Goal: Task Accomplishment & Management: Complete application form

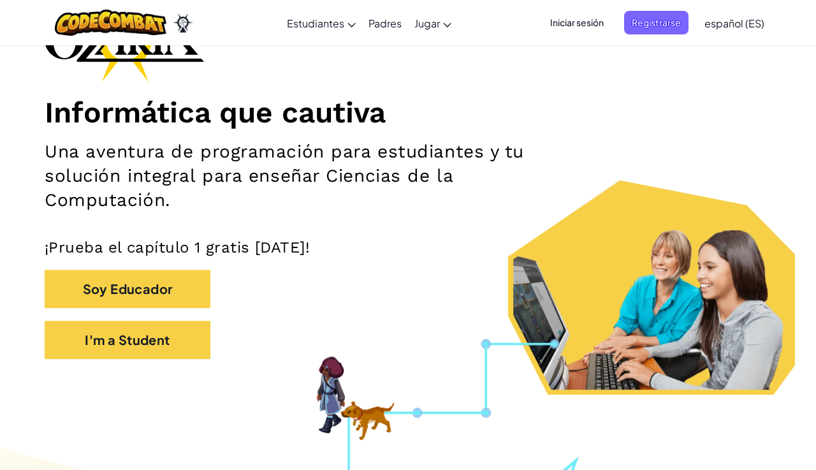
scroll to position [110, 0]
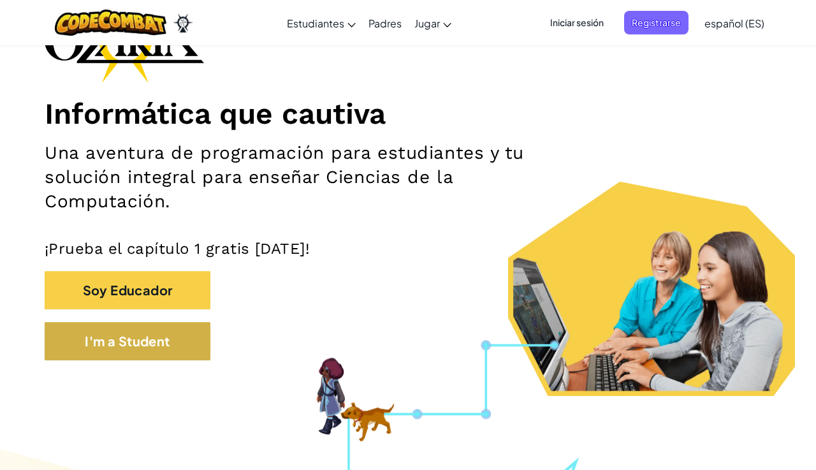
click at [89, 342] on button "I'm a Student" at bounding box center [128, 341] width 166 height 38
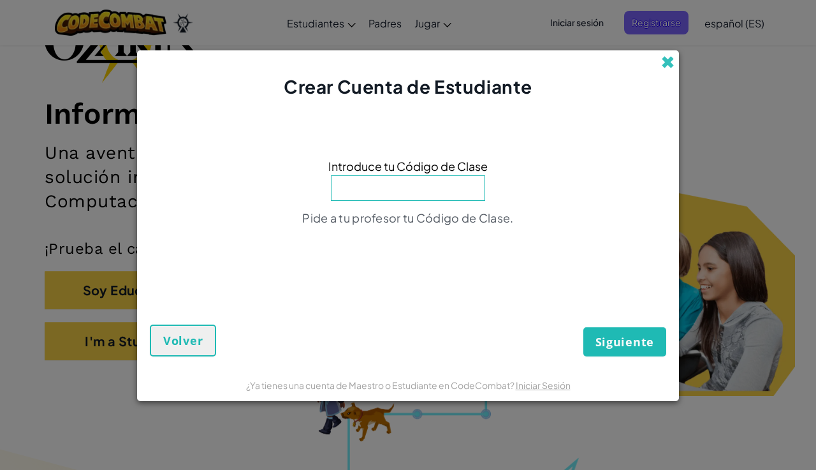
click at [668, 65] on span at bounding box center [667, 61] width 13 height 13
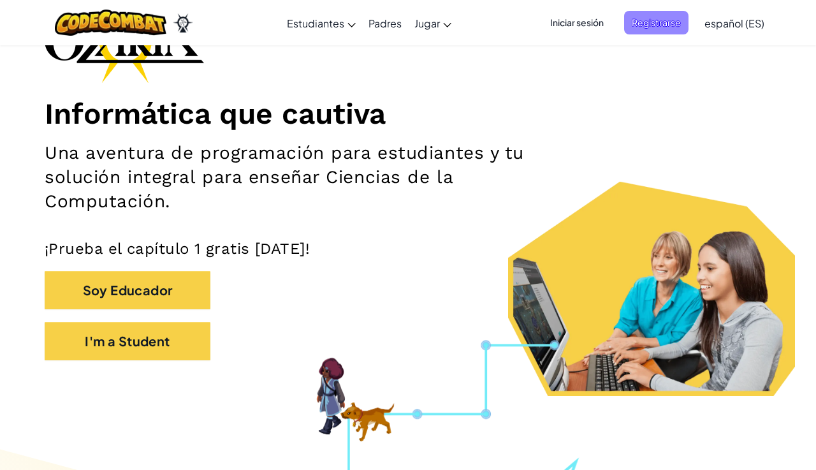
click at [659, 22] on span "Registrarse" at bounding box center [656, 23] width 64 height 24
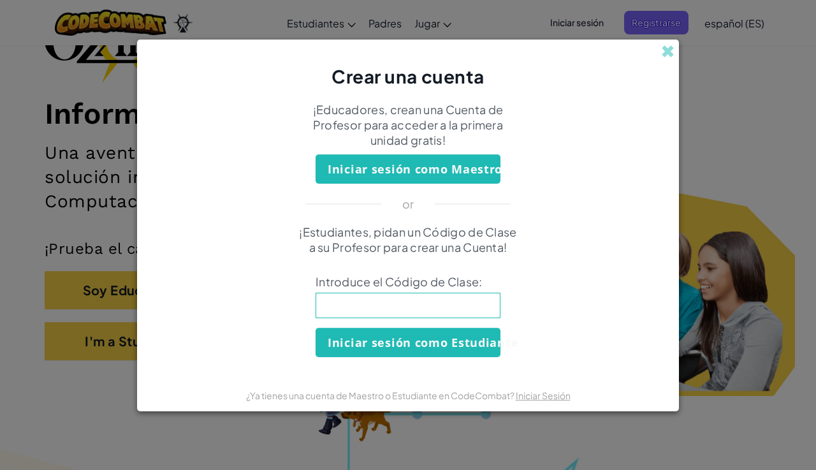
click at [393, 313] on input at bounding box center [407, 304] width 185 height 25
click at [402, 350] on button "Iniciar sesión como Estudiante" at bounding box center [407, 342] width 185 height 29
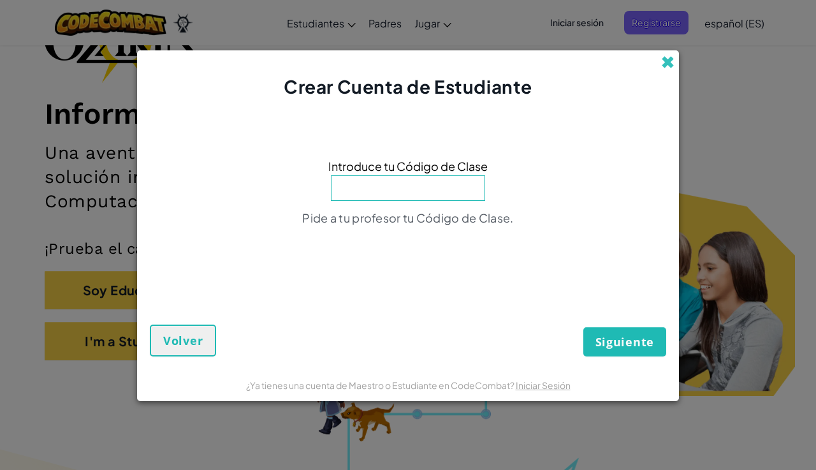
click at [665, 61] on span at bounding box center [667, 61] width 13 height 13
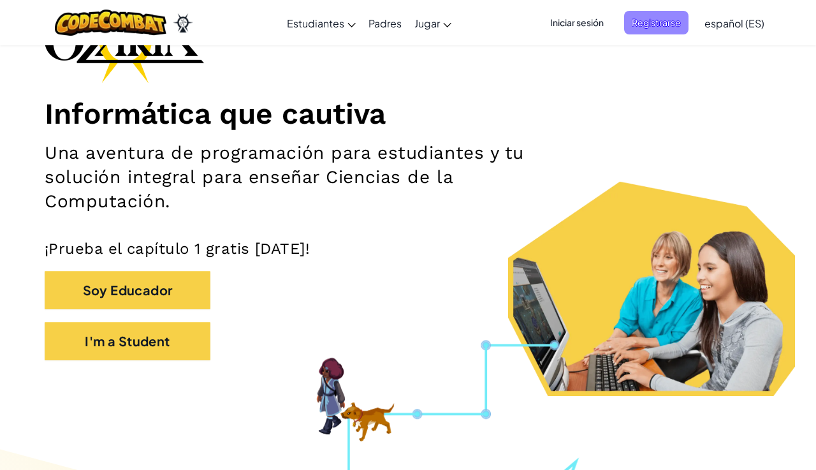
click at [646, 20] on span "Registrarse" at bounding box center [656, 23] width 64 height 24
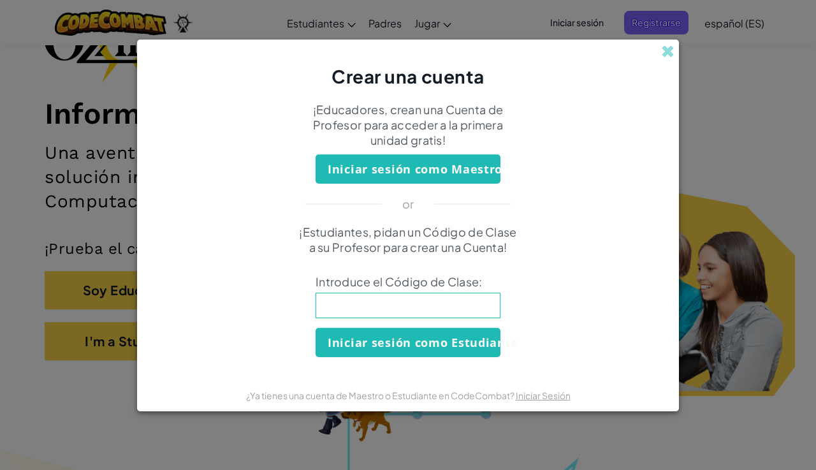
click at [739, 87] on div "Crear una cuenta ¡Educadores, crean una Cuenta de Profesor para acceder a la pr…" at bounding box center [408, 235] width 816 height 470
